Goal: Transaction & Acquisition: Purchase product/service

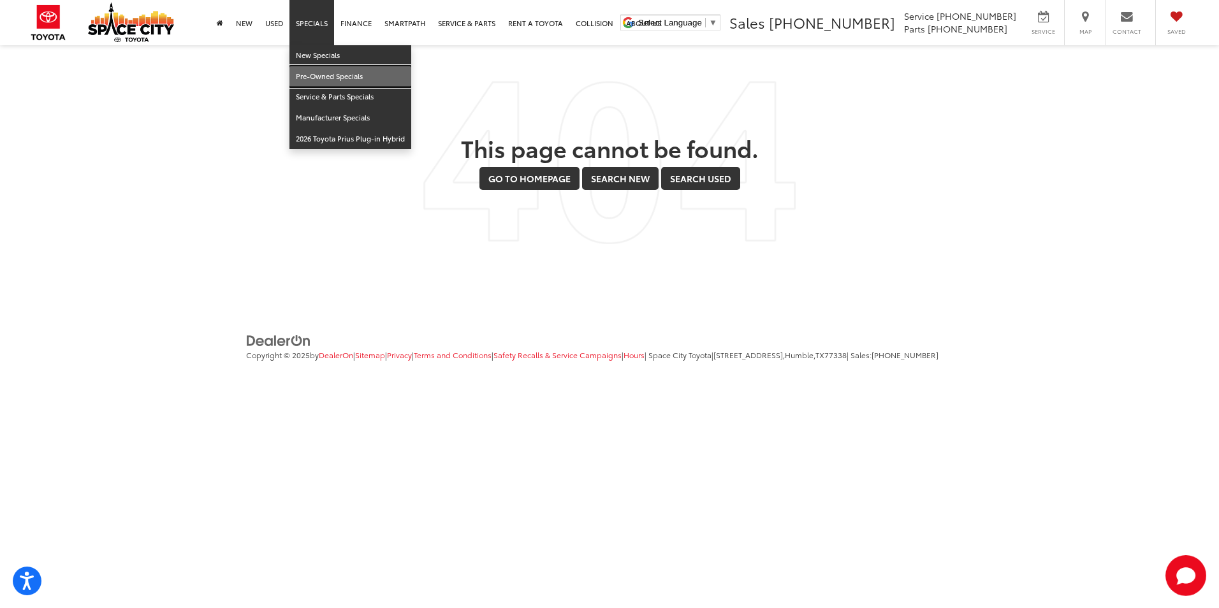
click at [323, 75] on link "Pre-Owned Specials" at bounding box center [350, 76] width 122 height 21
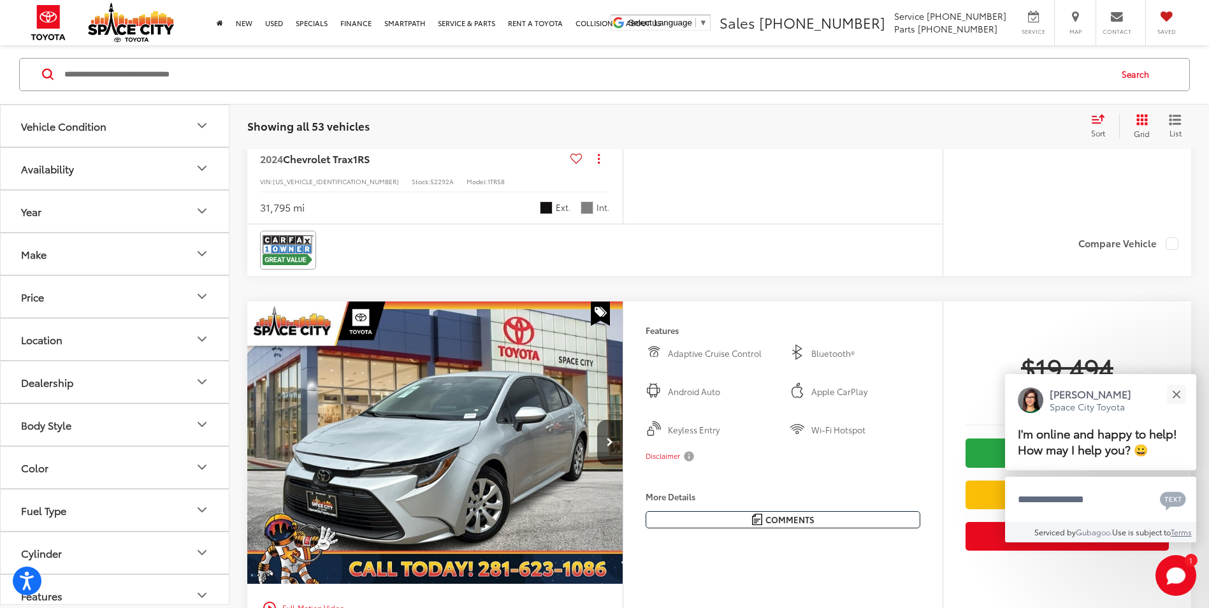
scroll to position [319, 0]
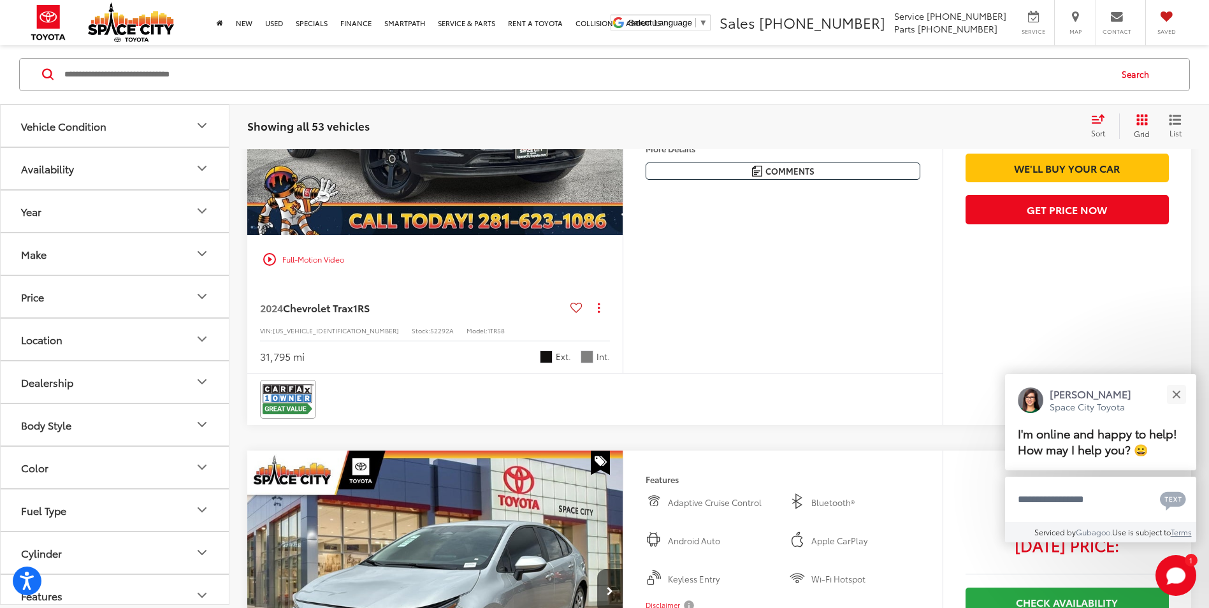
click at [207, 133] on icon "Vehicle Condition" at bounding box center [201, 126] width 15 height 15
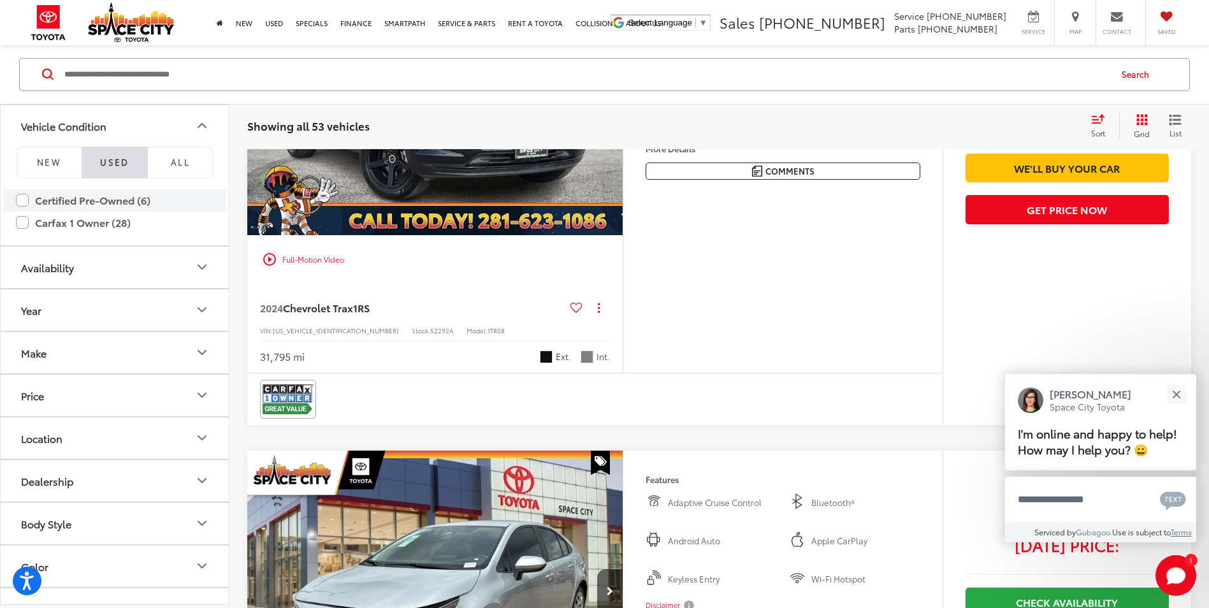
click at [124, 202] on label "Certified Pre-Owned (6)" at bounding box center [115, 200] width 198 height 22
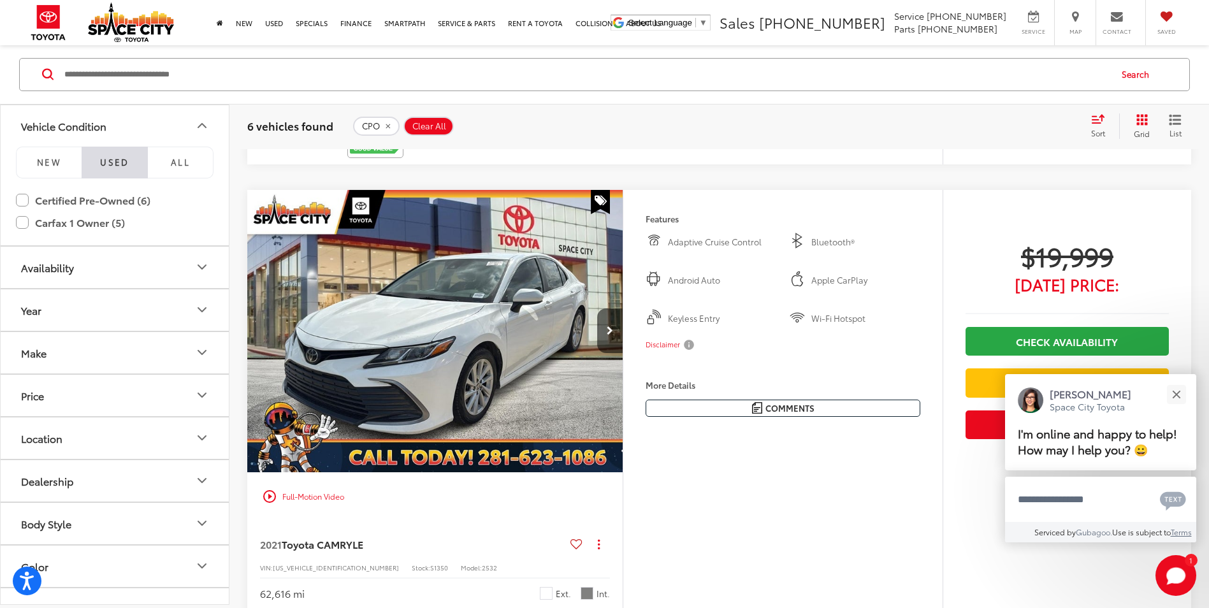
scroll to position [2863, 0]
